Goal: Transaction & Acquisition: Download file/media

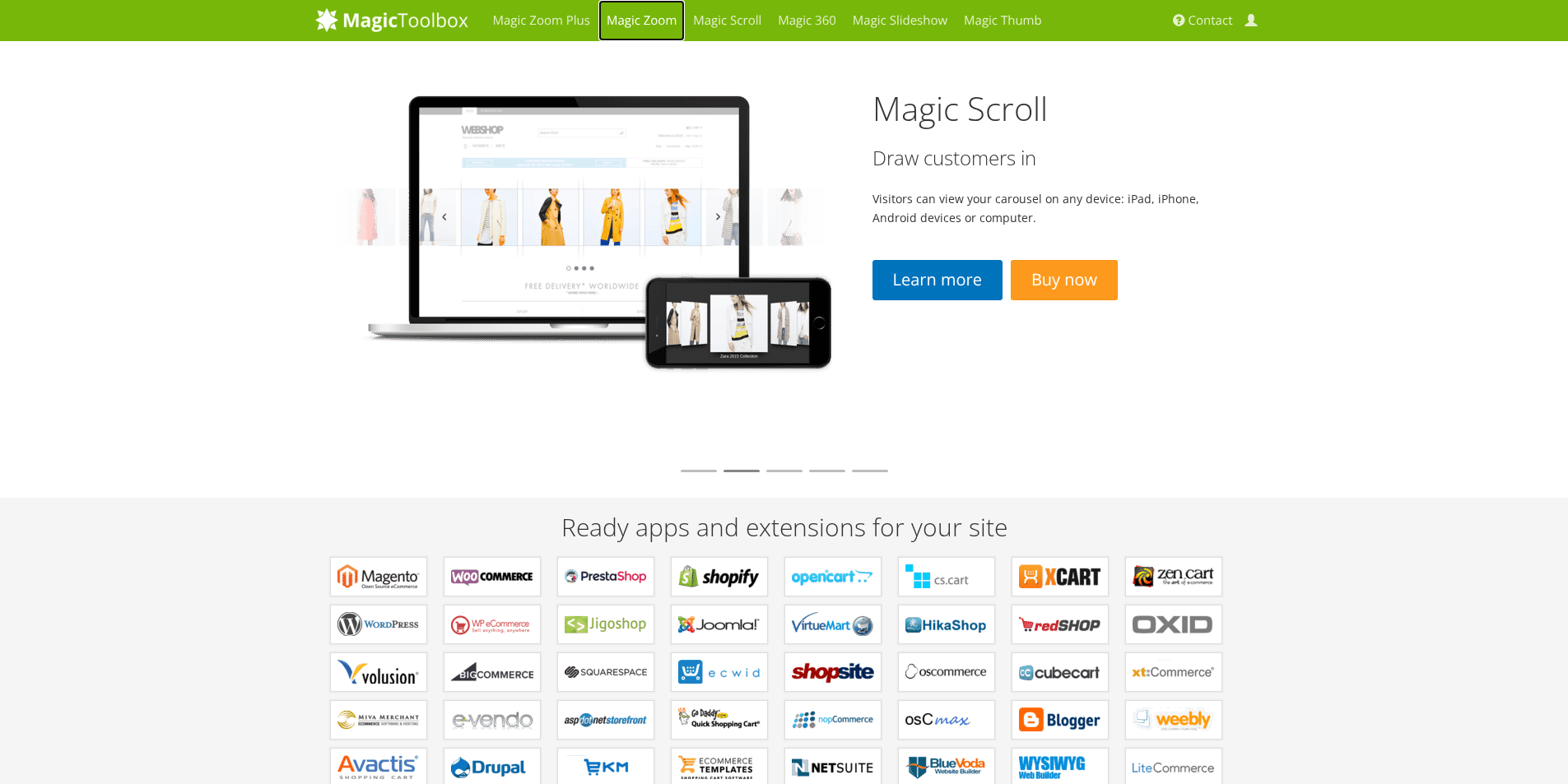
click at [624, 16] on link "Magic Zoom" at bounding box center [640, 21] width 86 height 42
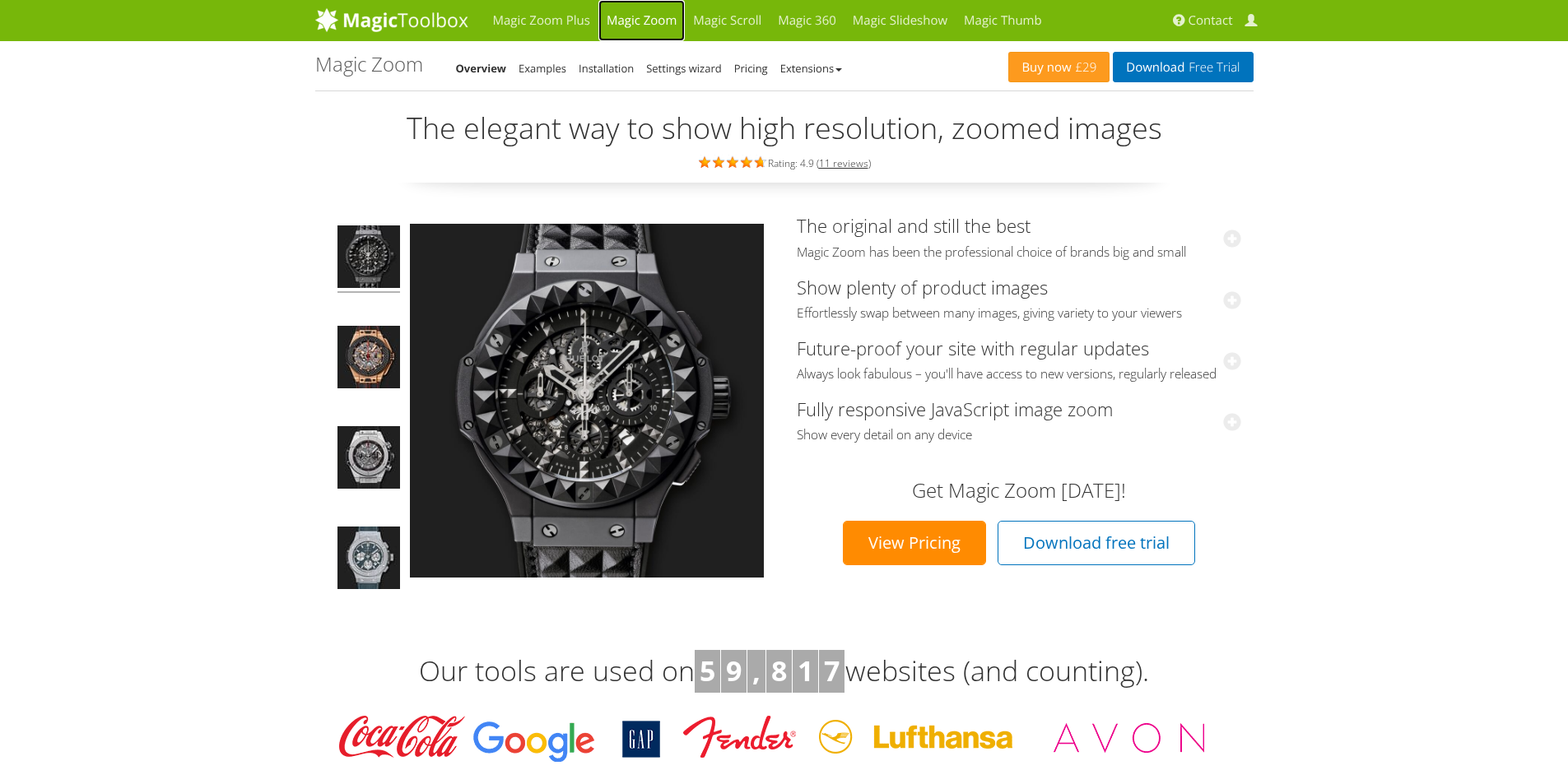
click at [637, 22] on link "Magic Zoom" at bounding box center [640, 21] width 86 height 42
click at [620, 64] on link "Installation" at bounding box center [606, 68] width 55 height 15
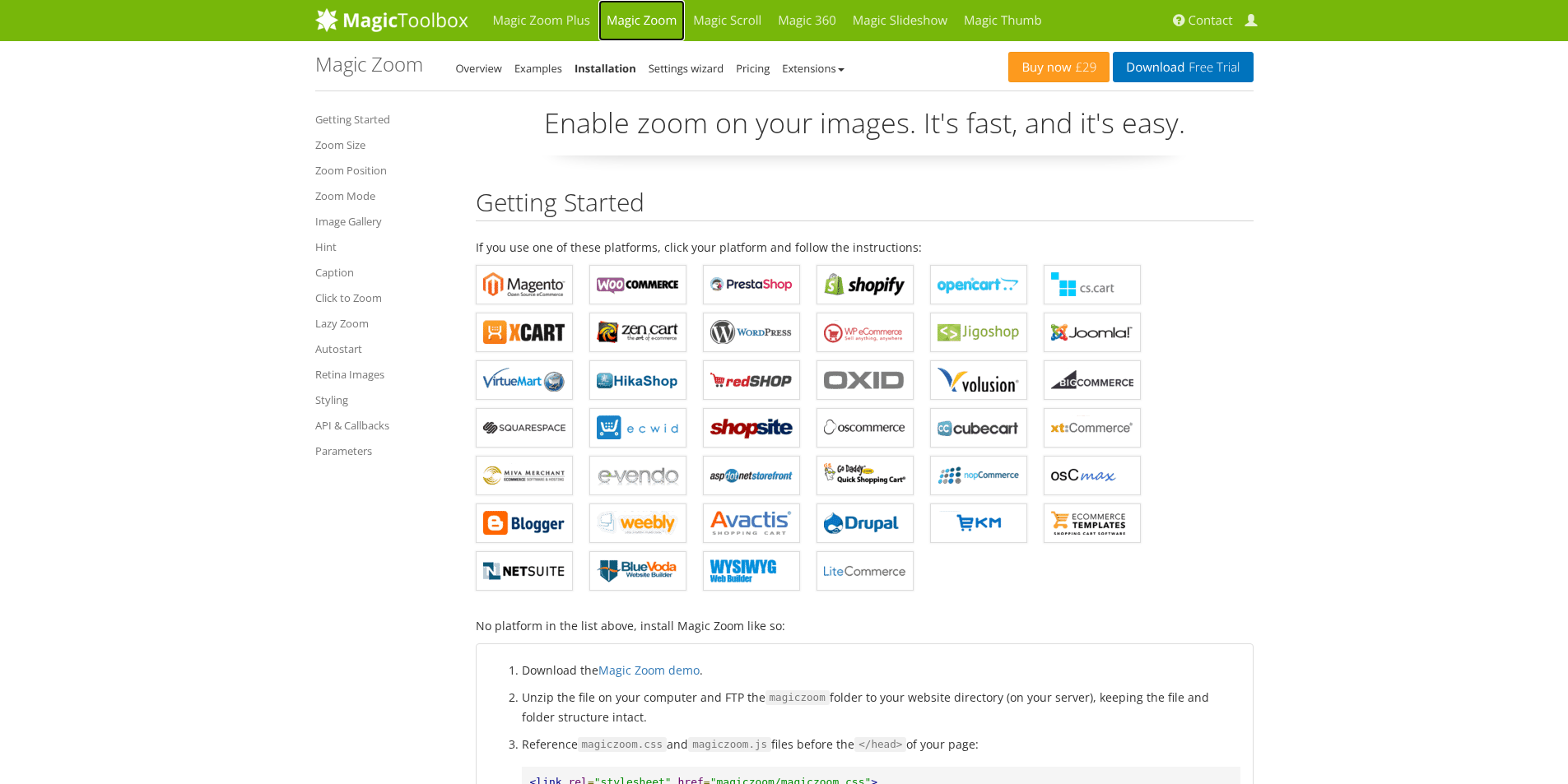
click at [622, 13] on link "Magic Zoom" at bounding box center [640, 21] width 86 height 42
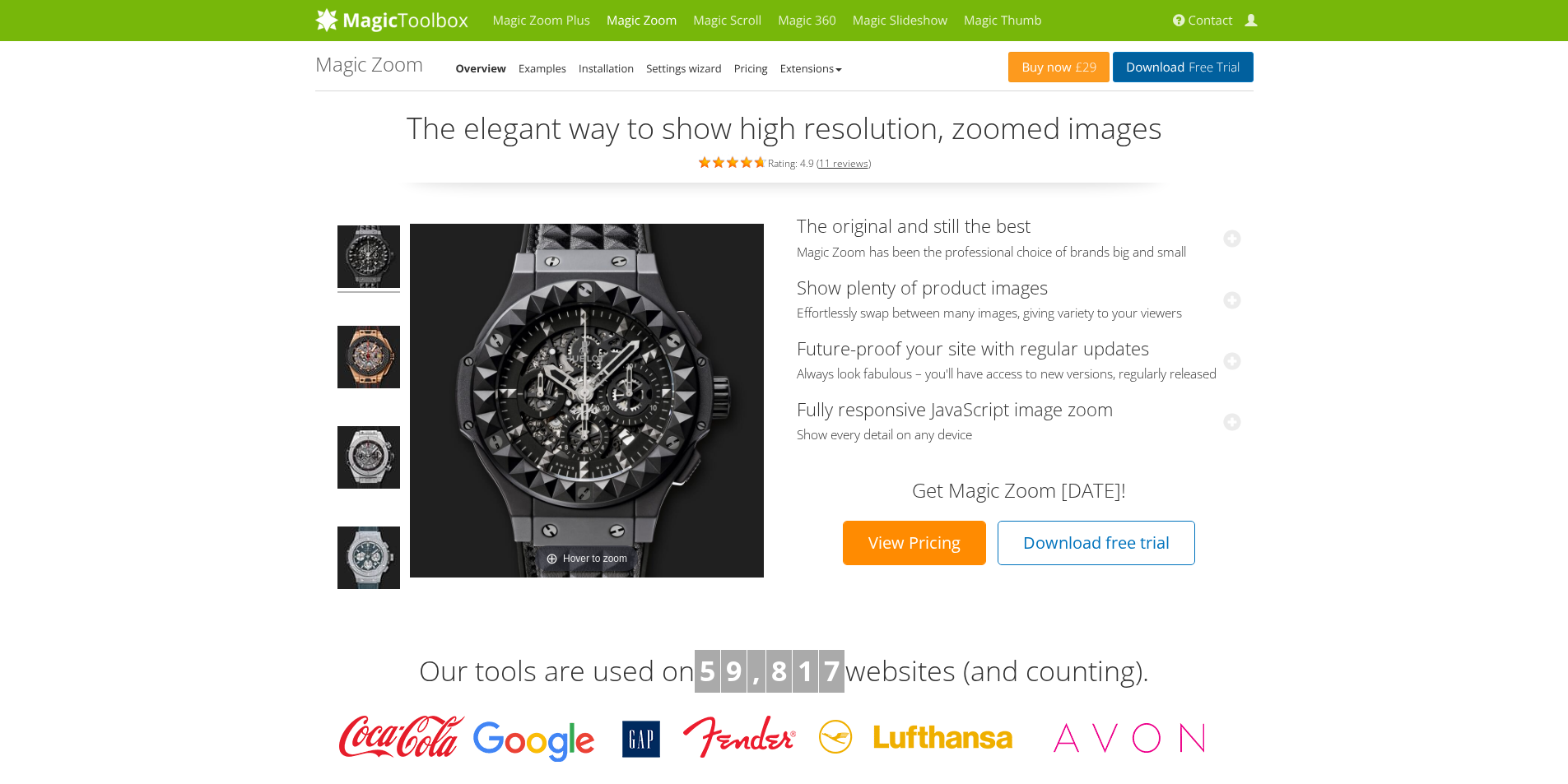
click at [1188, 66] on span "Free Trial" at bounding box center [1212, 67] width 55 height 13
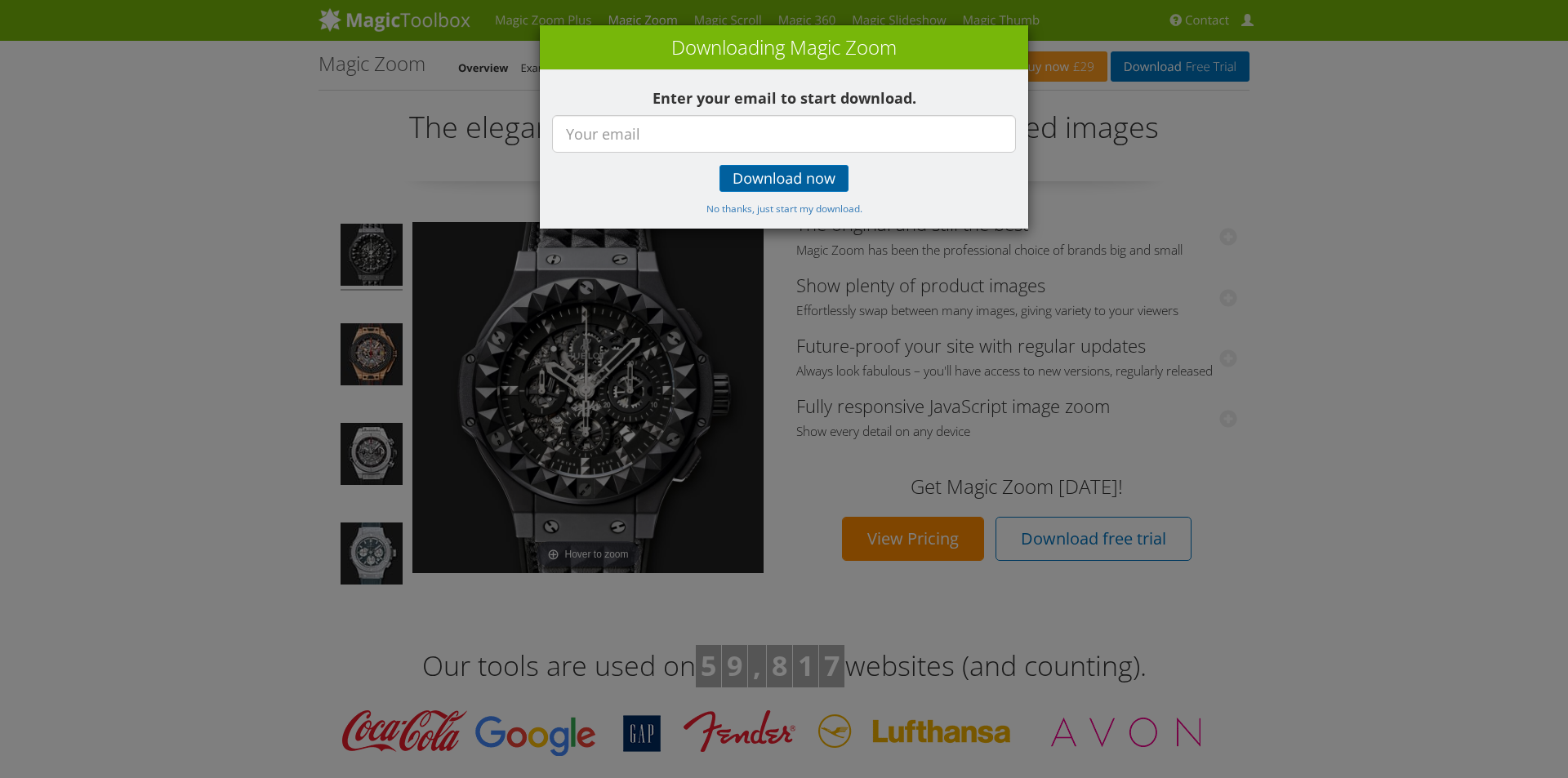
click at [812, 182] on span "Download now" at bounding box center [784, 178] width 103 height 13
